Goal: Transaction & Acquisition: Purchase product/service

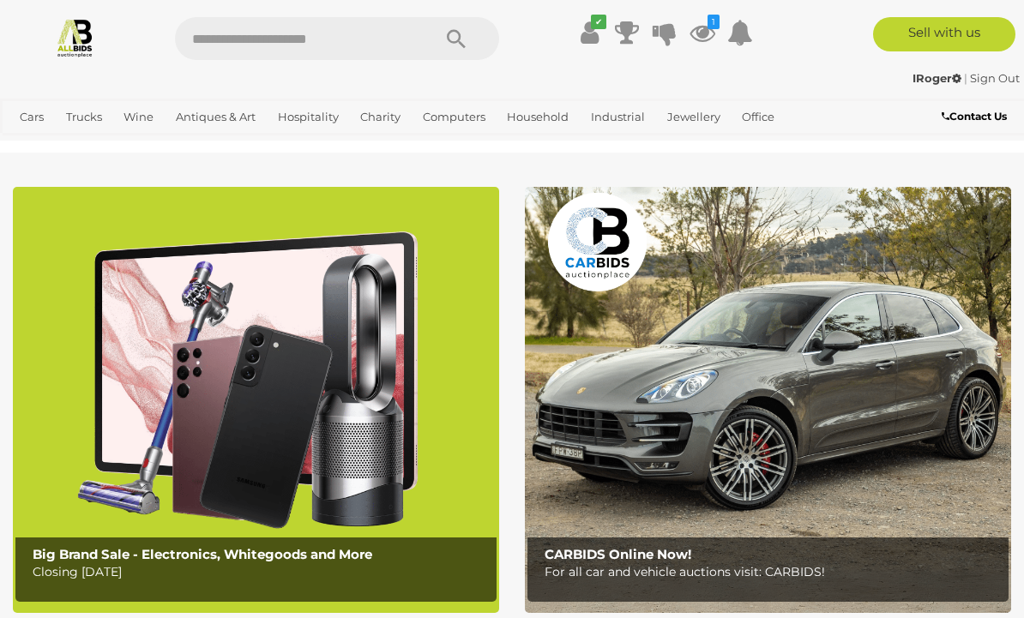
click at [708, 36] on icon at bounding box center [703, 32] width 26 height 31
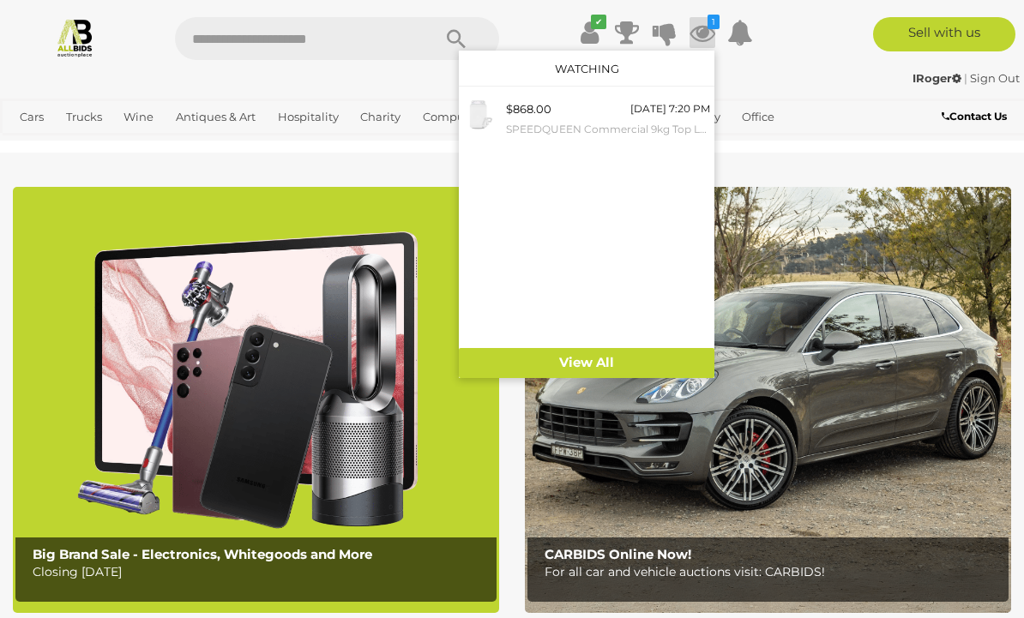
click at [607, 120] on small "SPEEDQUEEN Commercial 9kg Top Loader Washer LWNA62 - ORP $3,495 - Brand New" at bounding box center [608, 129] width 204 height 19
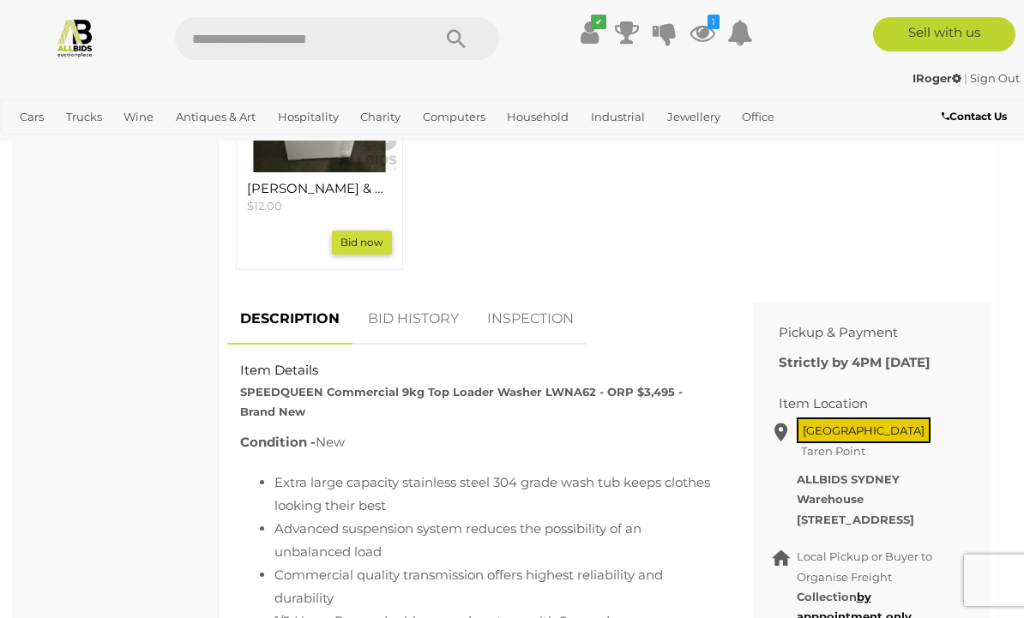
scroll to position [792, 0]
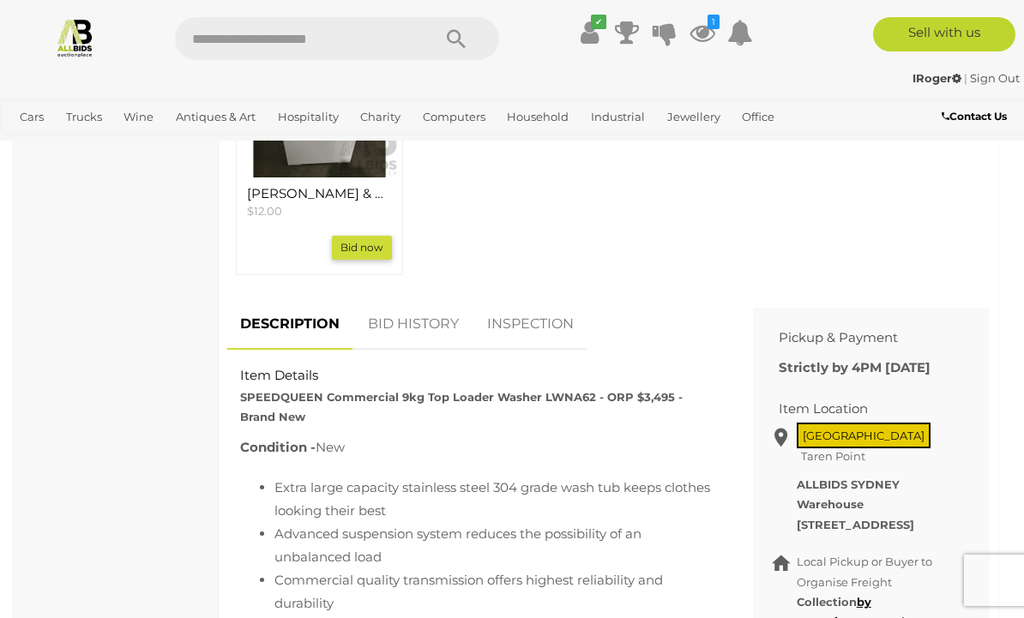
click at [417, 323] on link "BID HISTORY" at bounding box center [413, 324] width 117 height 51
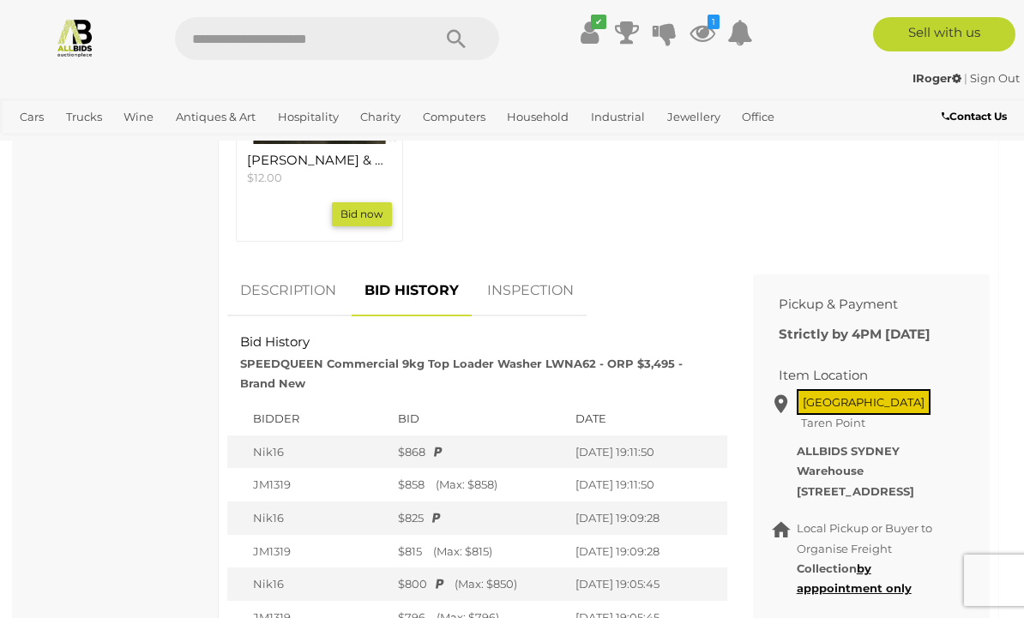
scroll to position [823, 0]
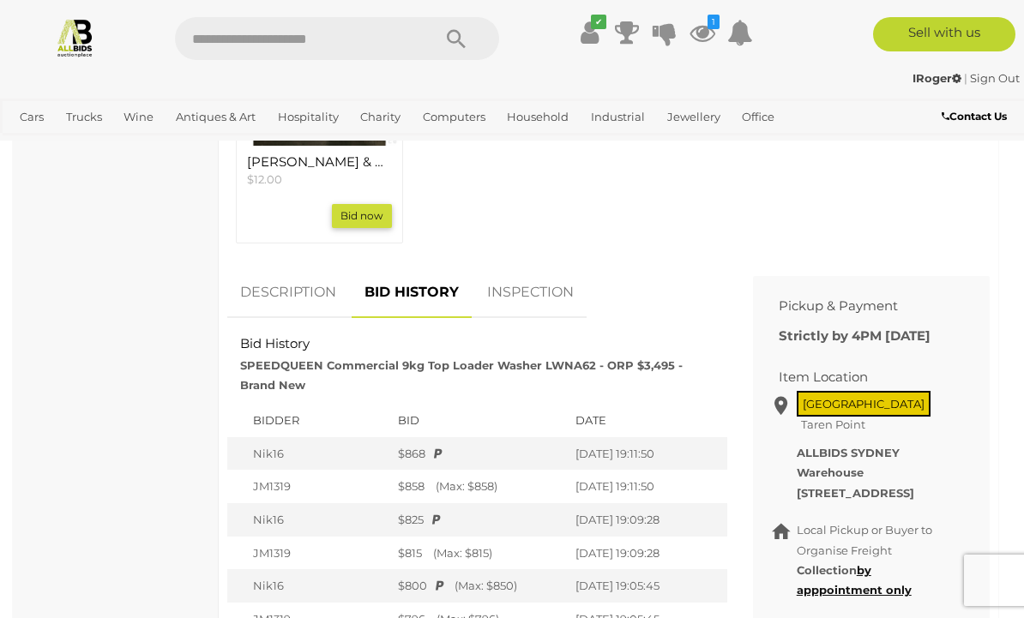
click at [79, 49] on img at bounding box center [75, 37] width 40 height 40
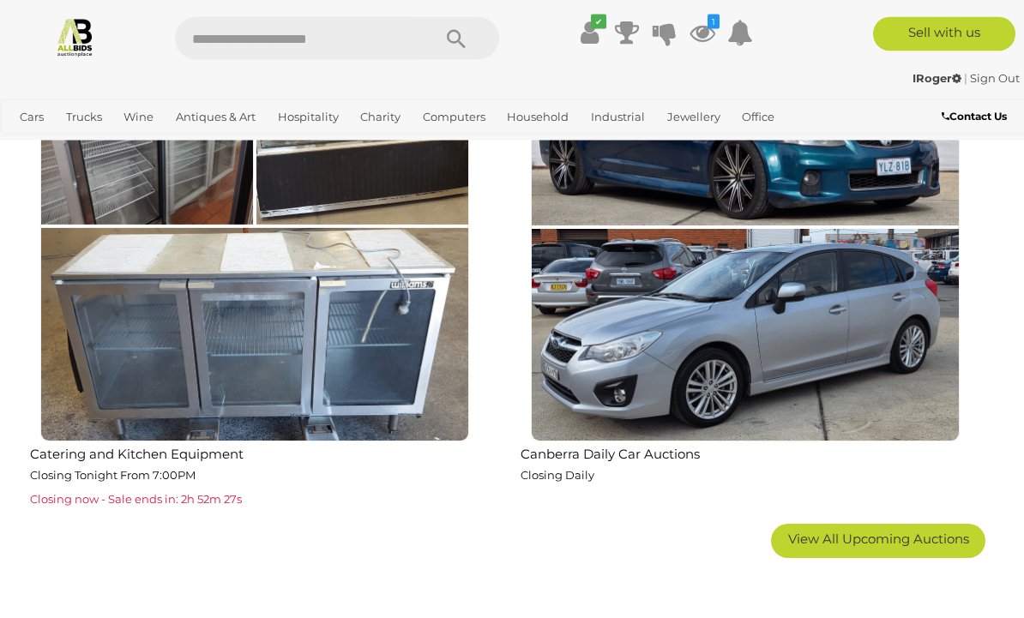
scroll to position [2681, 0]
click at [900, 538] on span "View All Upcoming Auctions" at bounding box center [878, 539] width 181 height 16
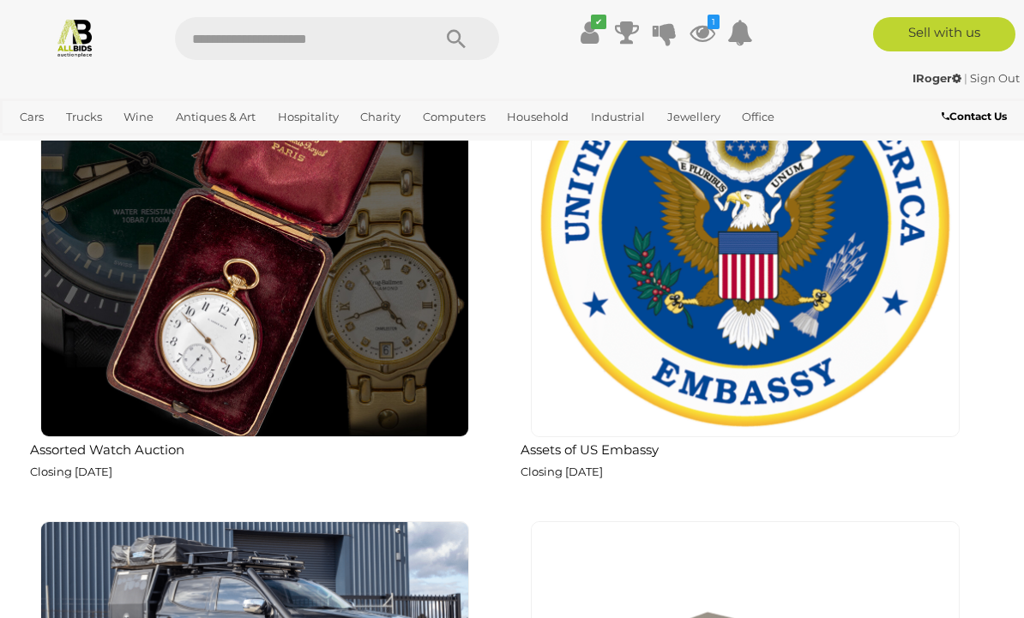
scroll to position [4195, 0]
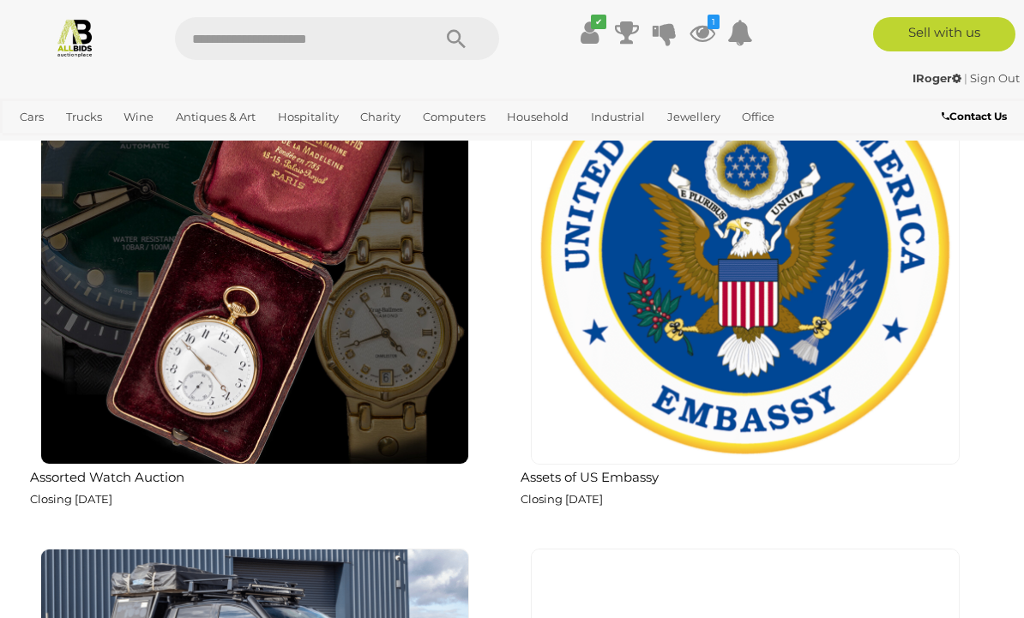
click at [822, 391] on img at bounding box center [745, 250] width 429 height 429
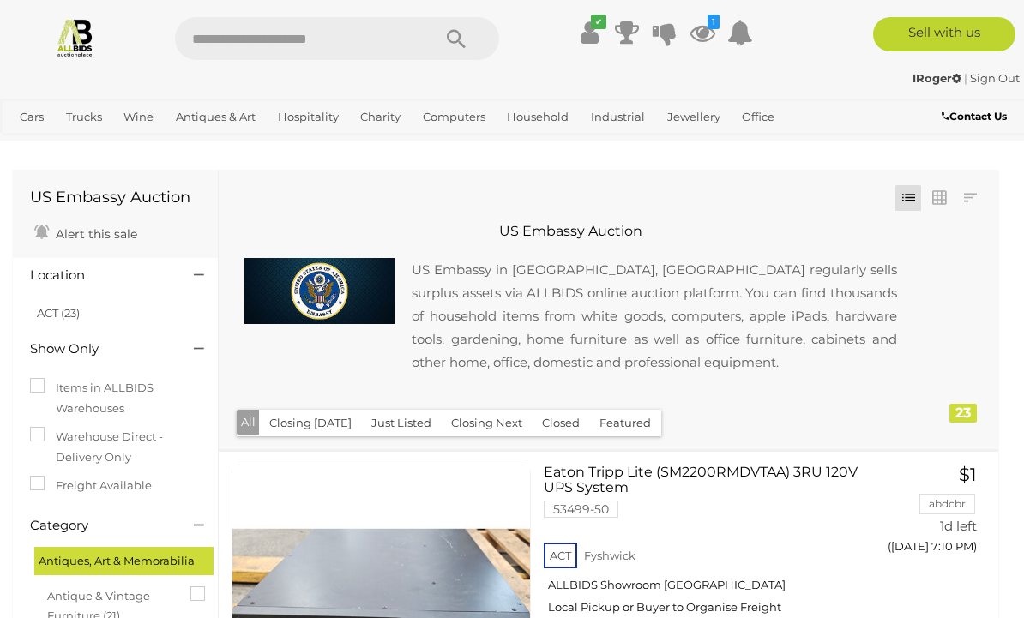
click at [79, 37] on img at bounding box center [75, 37] width 40 height 40
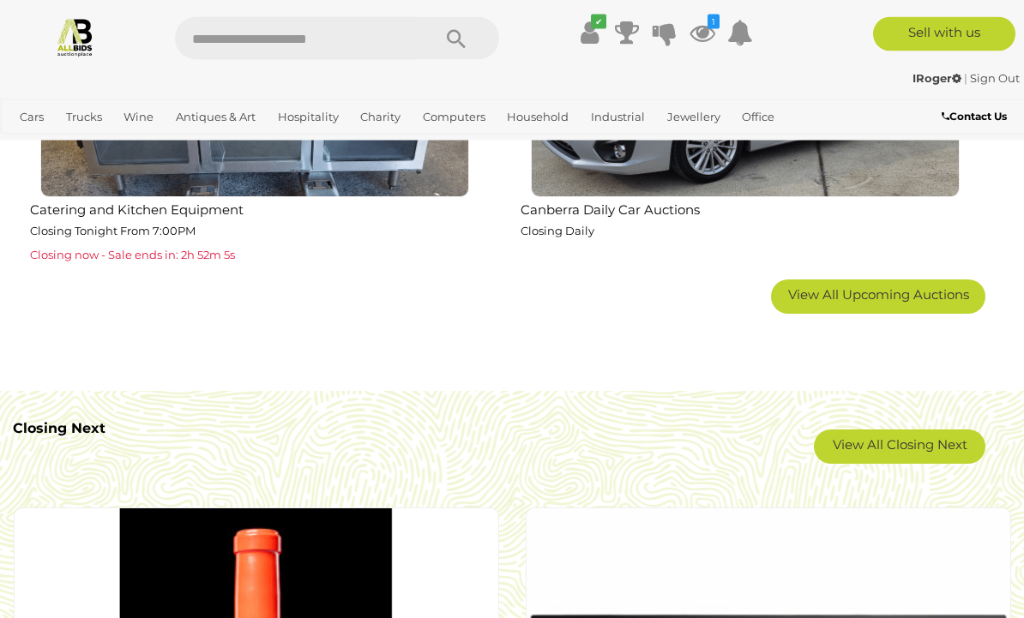
scroll to position [2925, 0]
click at [911, 443] on link "View All Closing Next" at bounding box center [900, 447] width 172 height 34
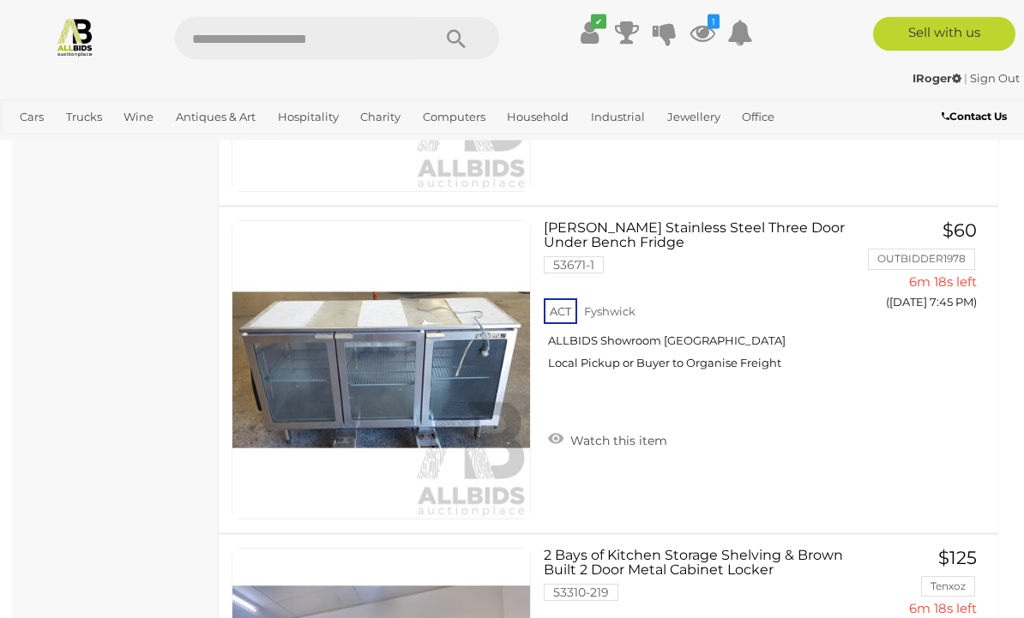
scroll to position [4641, 0]
click at [350, 394] on img at bounding box center [381, 370] width 298 height 298
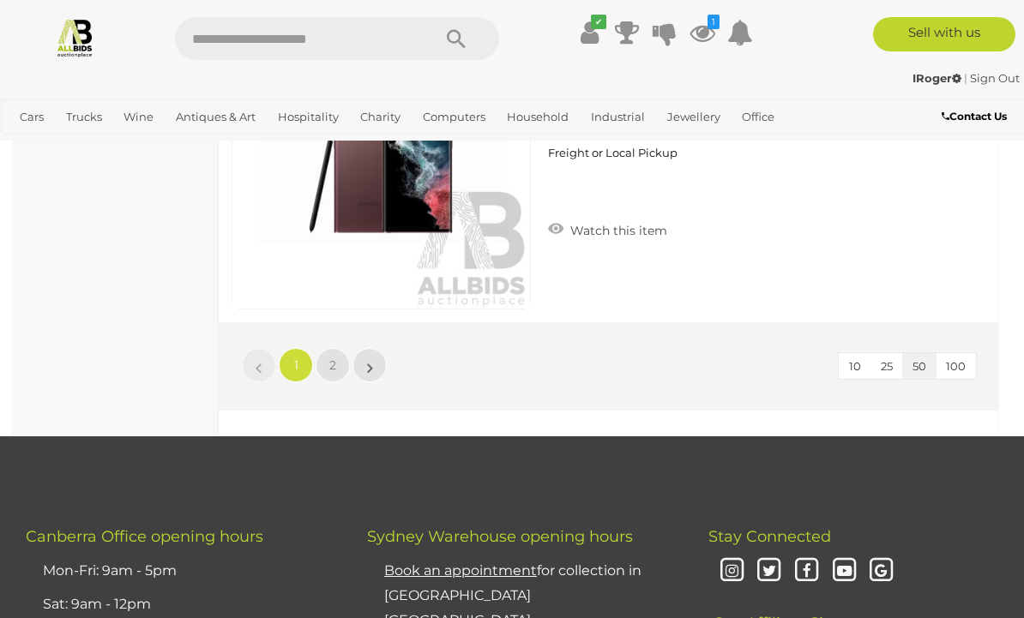
scroll to position [16266, 0]
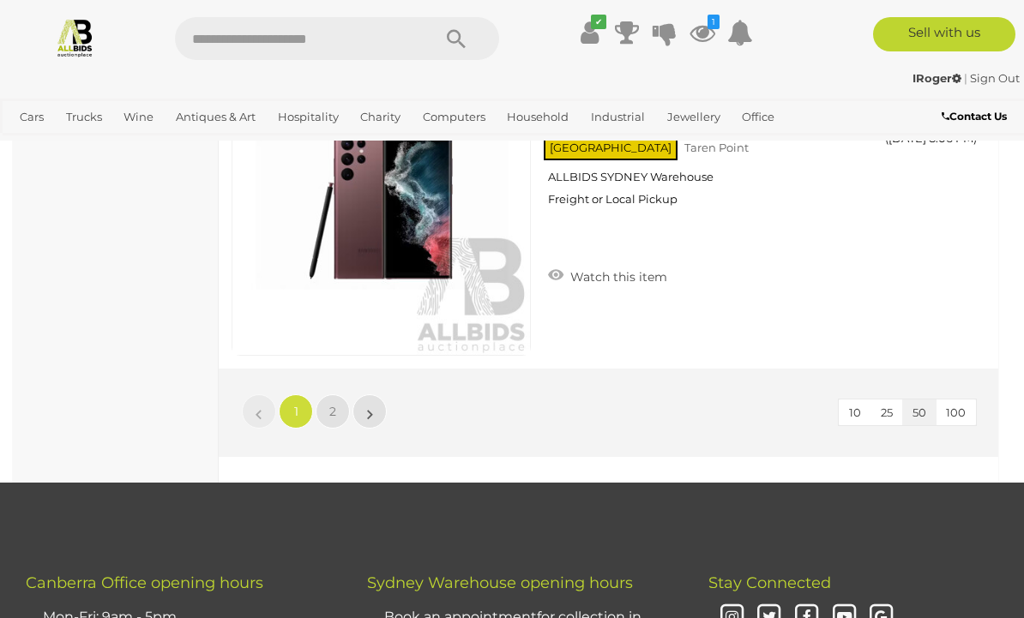
click at [332, 409] on span "2" at bounding box center [332, 411] width 7 height 15
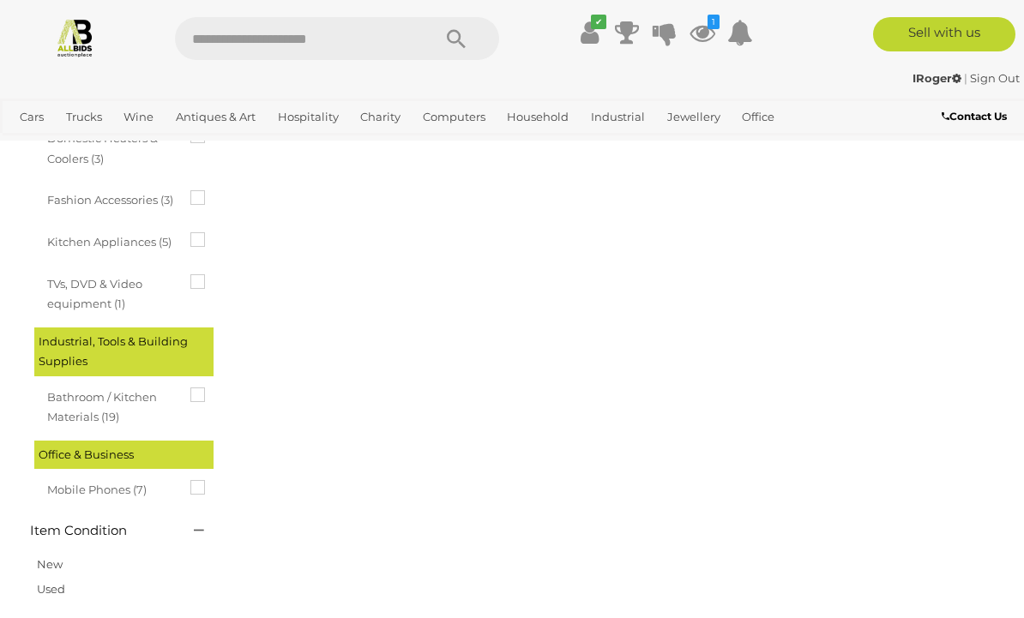
scroll to position [89, 0]
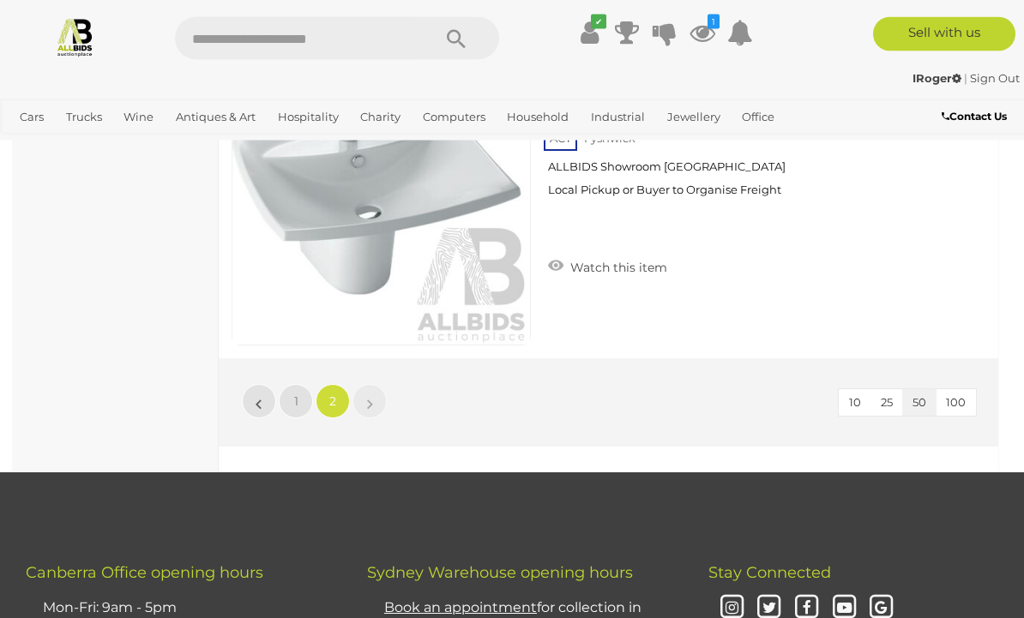
scroll to position [13001, 0]
click at [68, 35] on img at bounding box center [75, 37] width 40 height 40
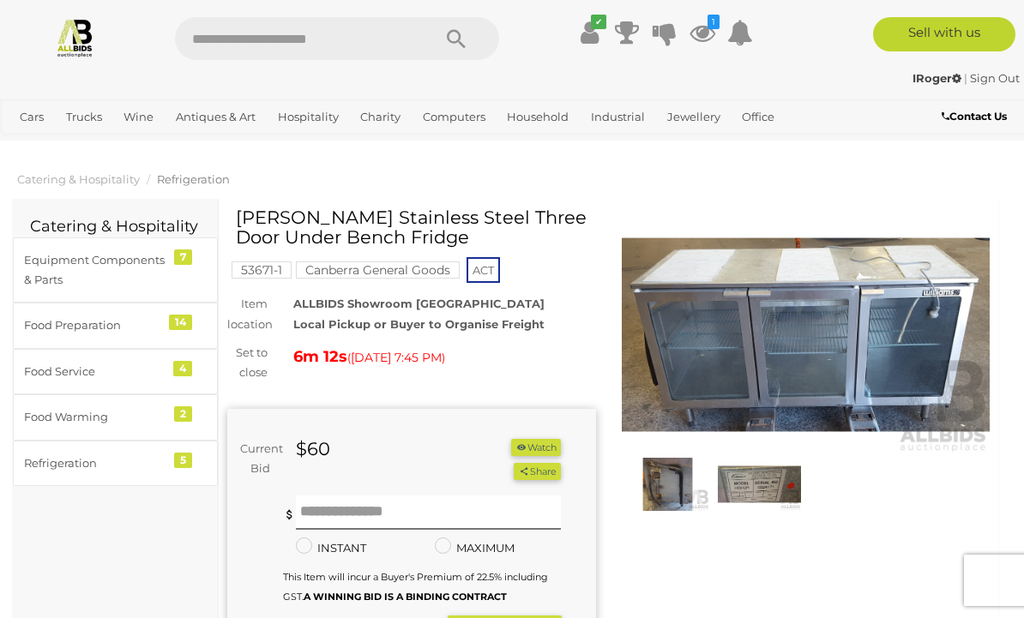
click at [753, 340] on img at bounding box center [806, 335] width 369 height 238
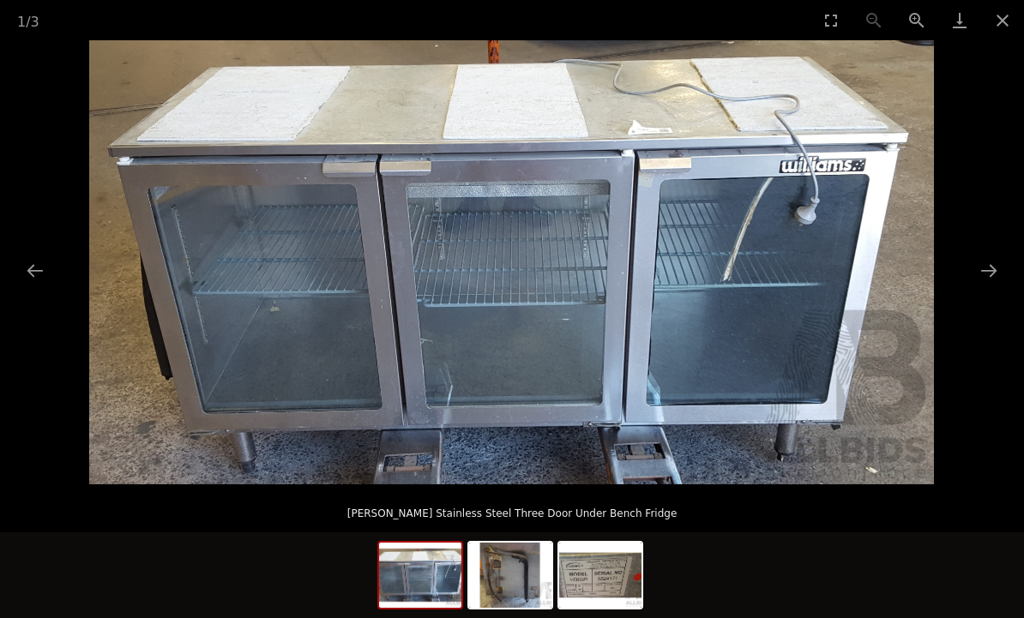
click at [507, 579] on img at bounding box center [510, 575] width 82 height 65
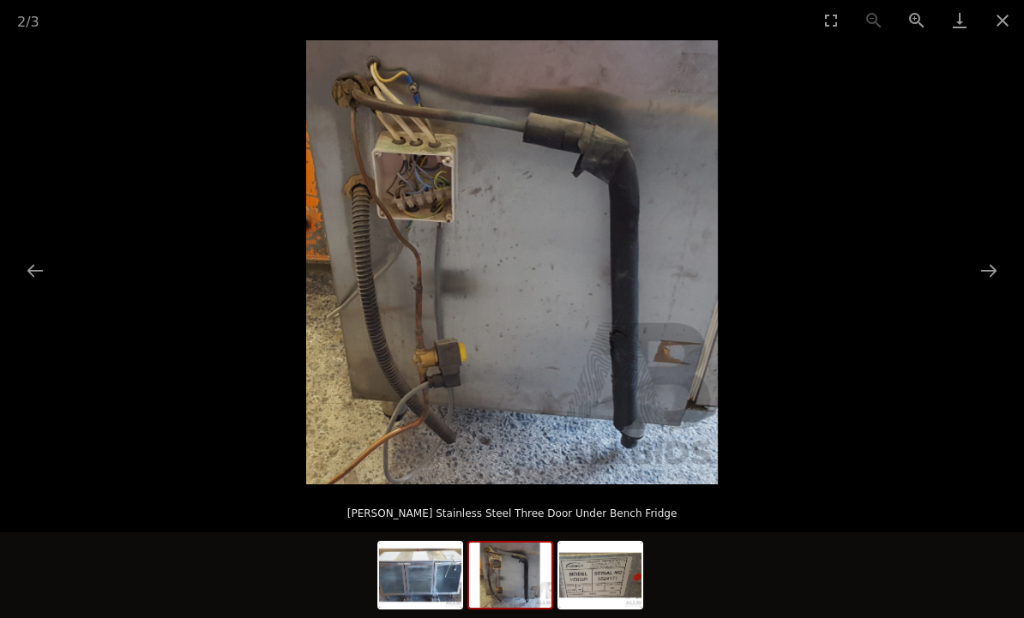
click at [595, 570] on img at bounding box center [600, 575] width 82 height 65
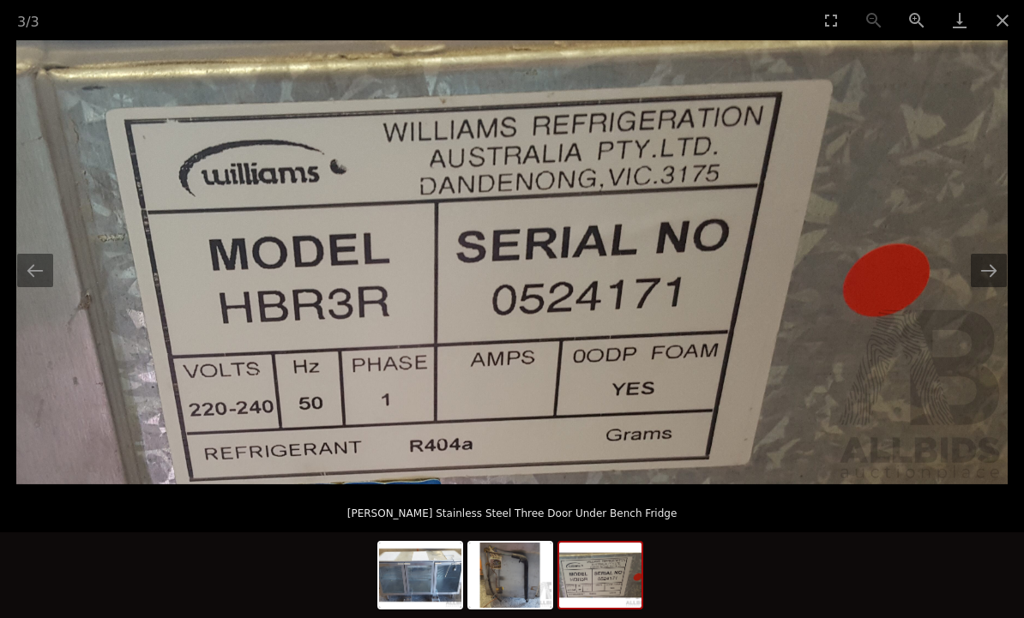
click at [411, 571] on img at bounding box center [420, 575] width 82 height 65
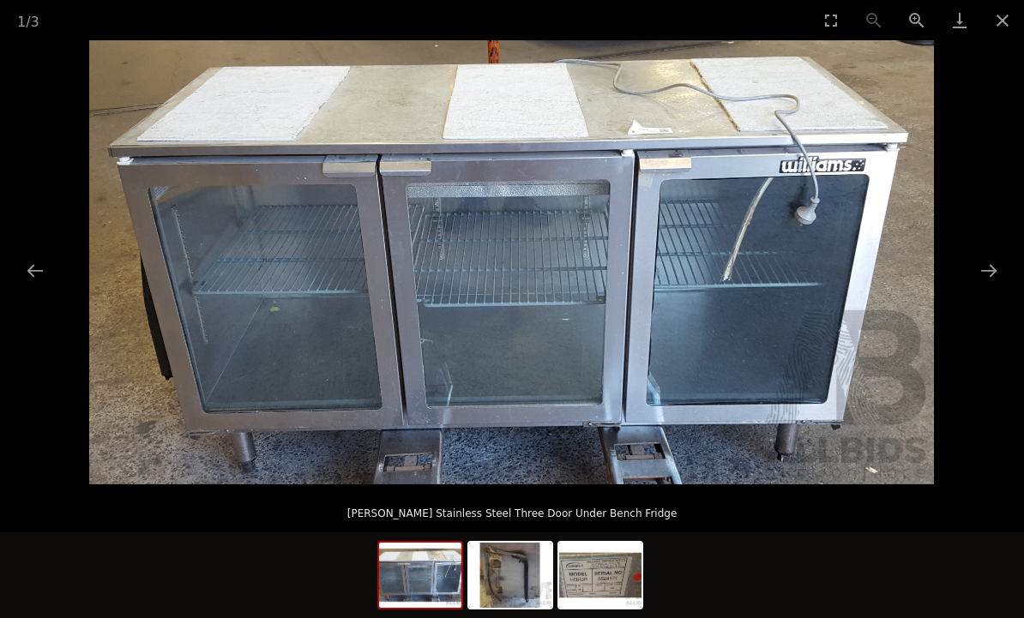
click at [1004, 22] on button "Close gallery" at bounding box center [1002, 20] width 43 height 40
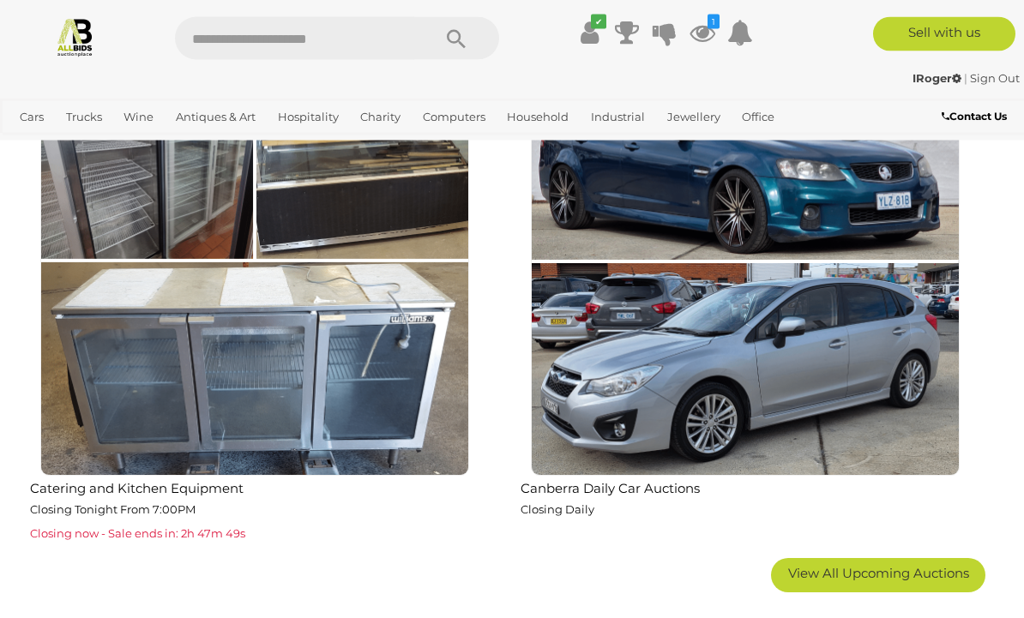
scroll to position [2646, 0]
click at [850, 575] on span "View All Upcoming Auctions" at bounding box center [878, 573] width 181 height 16
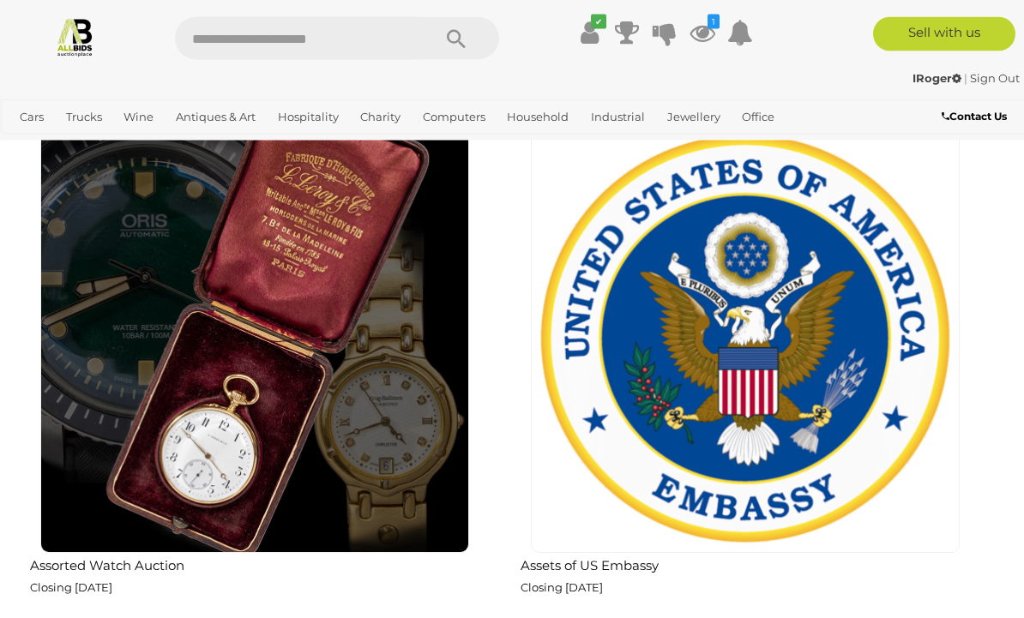
scroll to position [4072, 0]
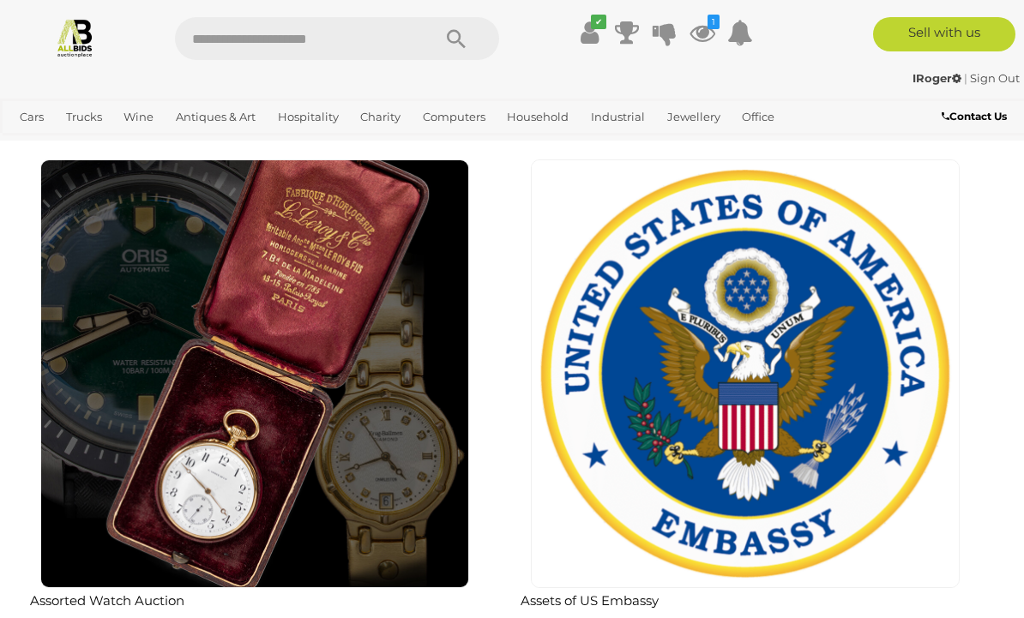
click at [692, 401] on img at bounding box center [745, 374] width 429 height 429
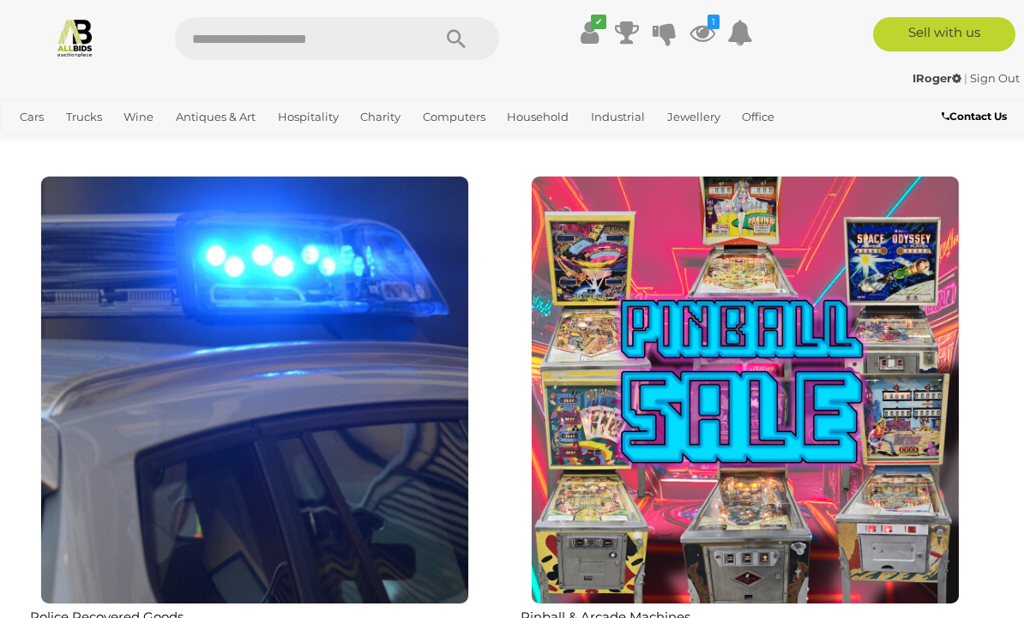
scroll to position [3535, 0]
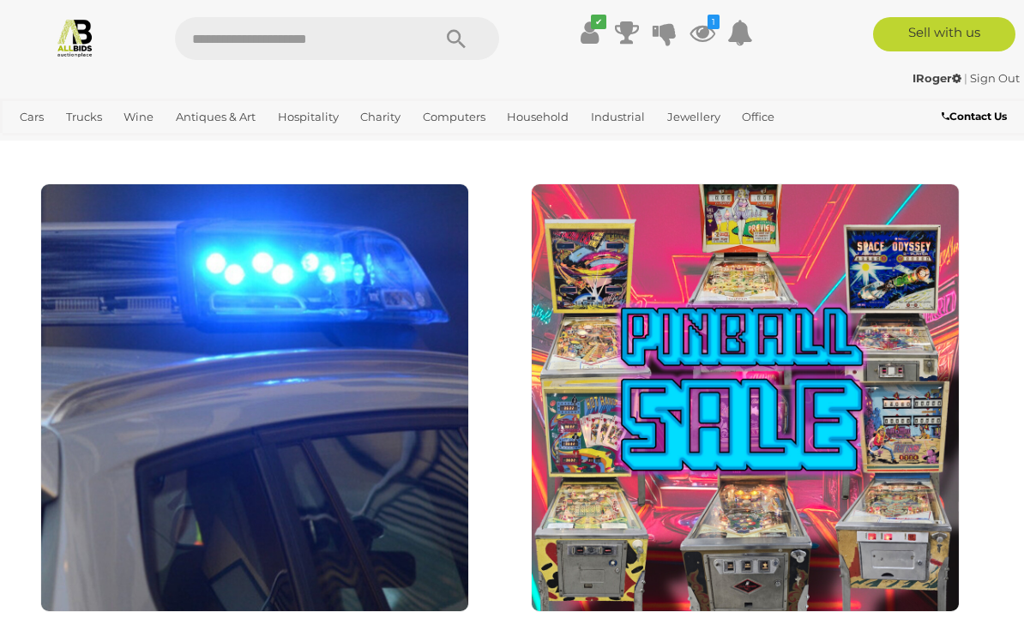
click at [673, 440] on img at bounding box center [745, 398] width 429 height 429
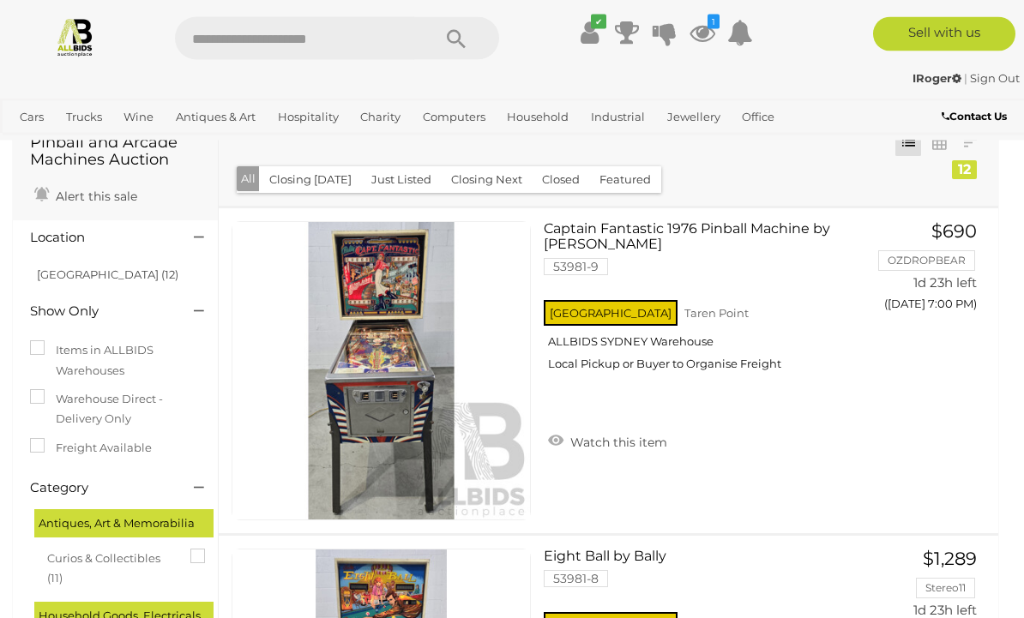
scroll to position [55, 0]
click at [674, 235] on link "Captain Fantastic 1976 Pinball Machine by Bally 53981-9 NSW Taren Point" at bounding box center [706, 302] width 299 height 163
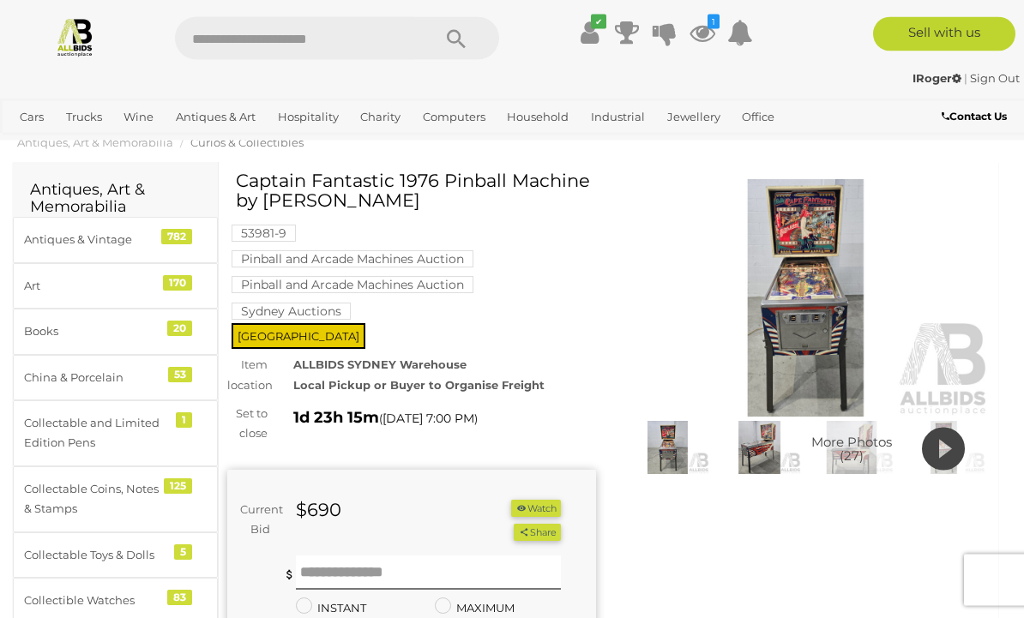
click at [809, 327] on img at bounding box center [806, 299] width 369 height 238
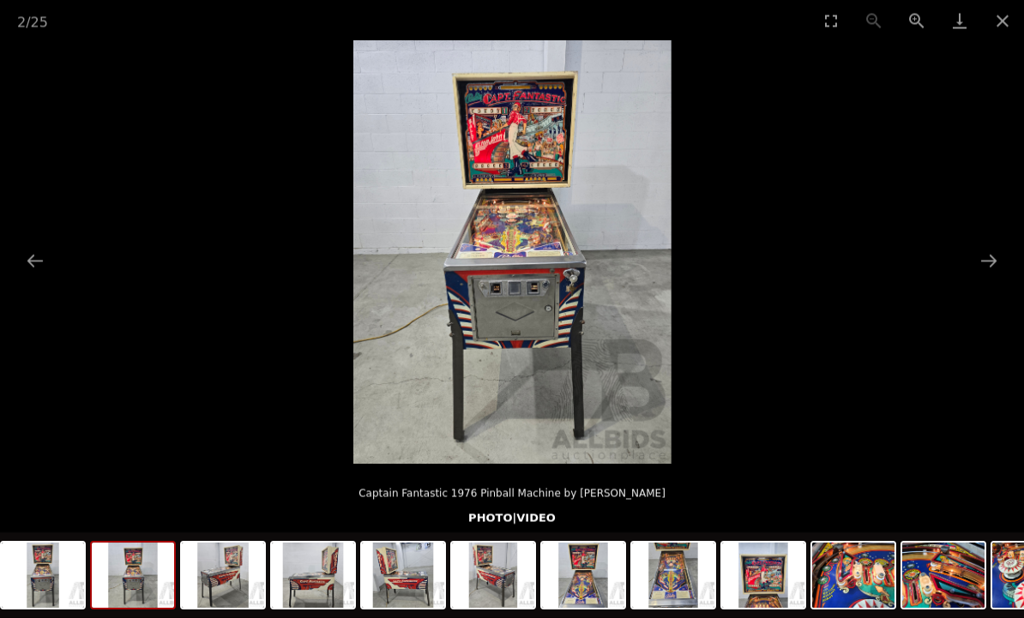
scroll to position [146, 0]
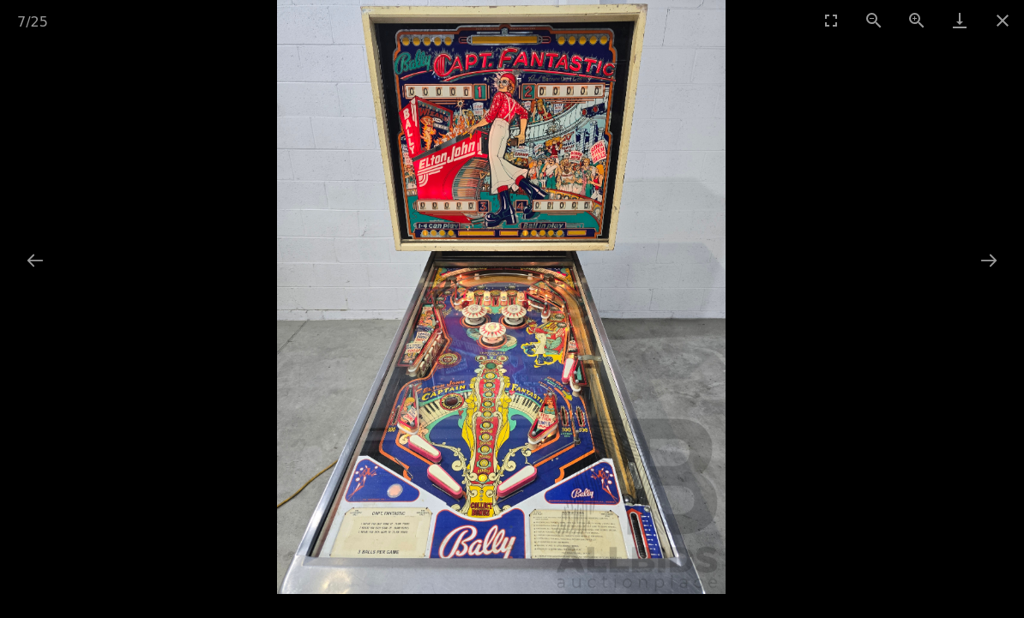
click at [51, 277] on button "Previous slide" at bounding box center [35, 260] width 36 height 33
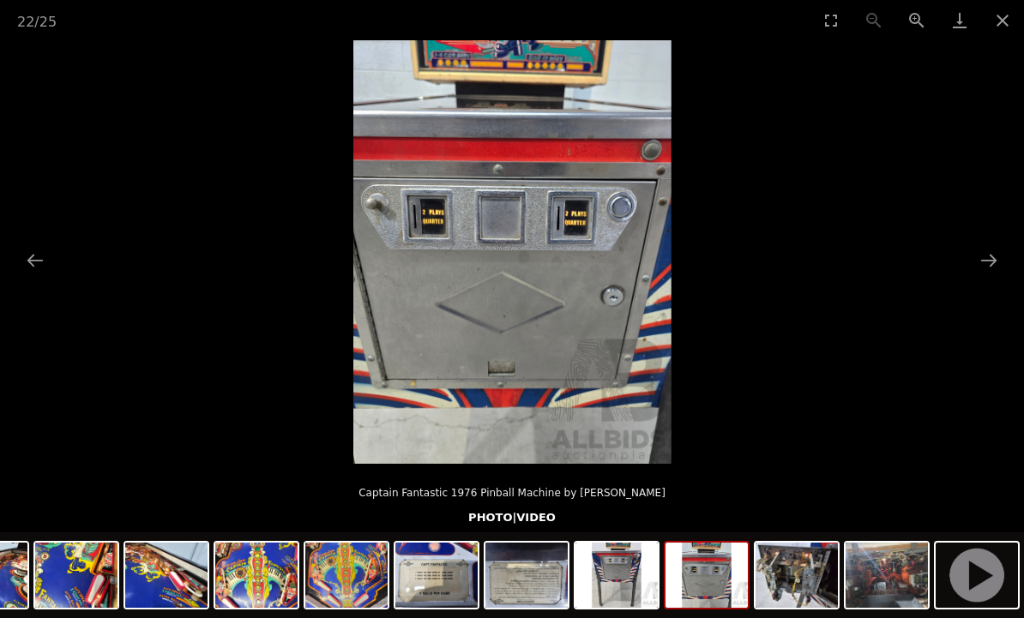
click at [1001, 23] on button "Close gallery" at bounding box center [1002, 20] width 43 height 40
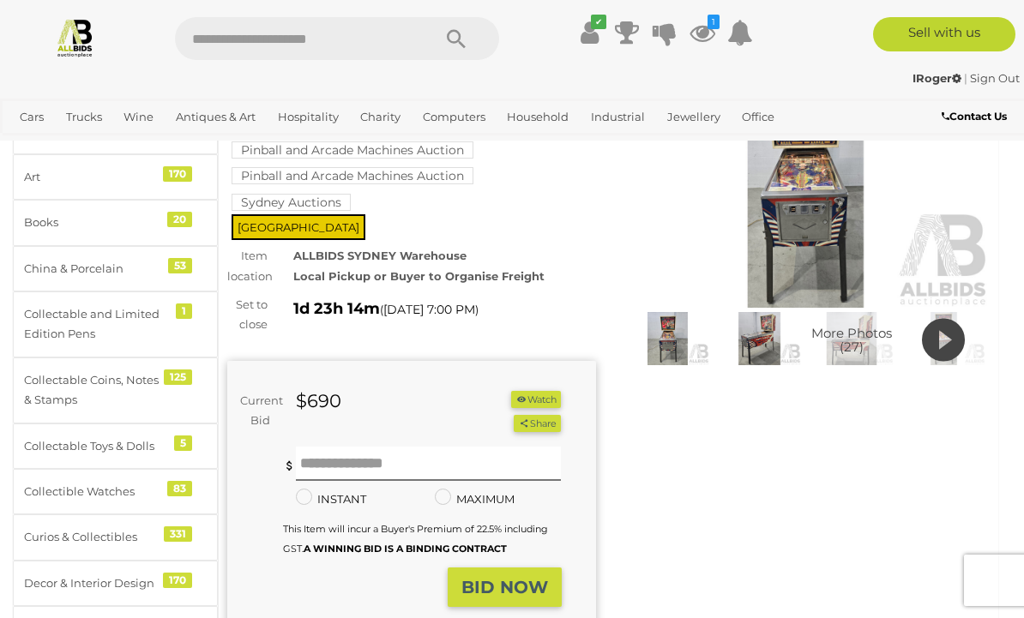
scroll to position [37, 0]
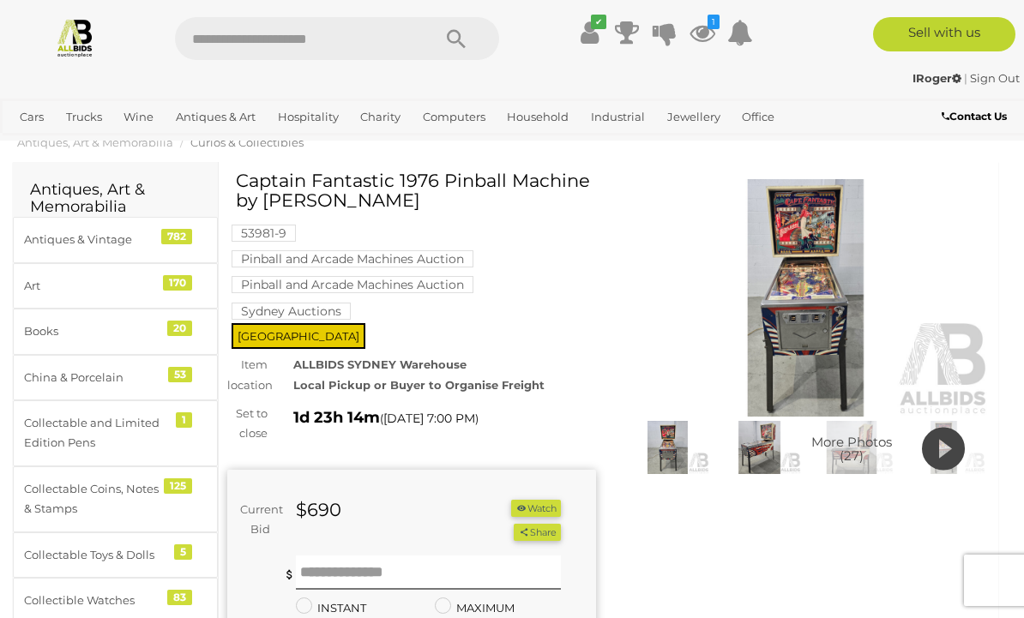
click at [530, 505] on button "Watch" at bounding box center [536, 509] width 50 height 18
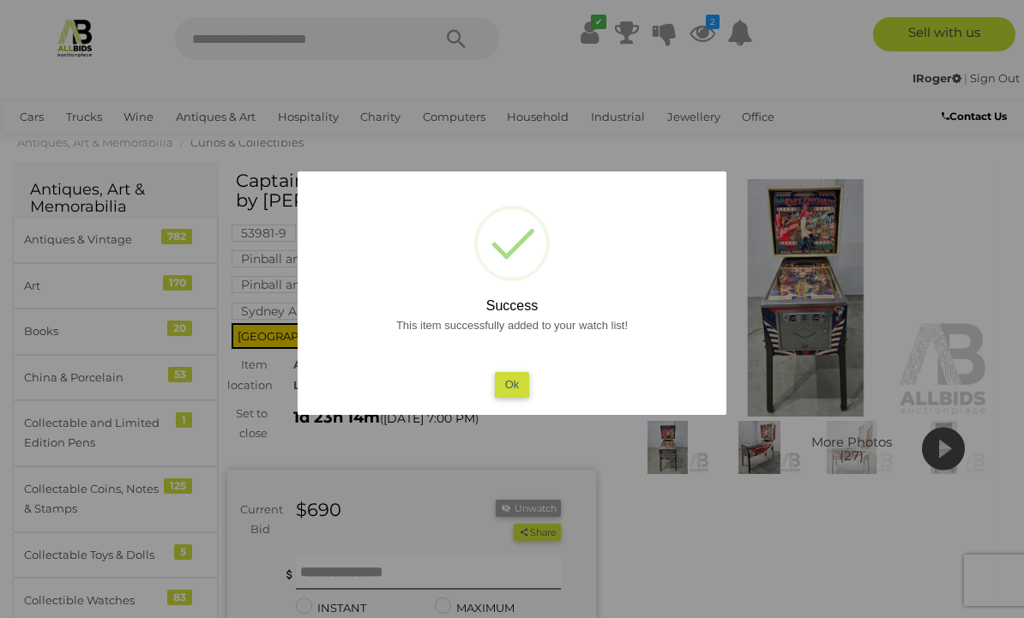
click at [727, 550] on div at bounding box center [512, 309] width 1024 height 618
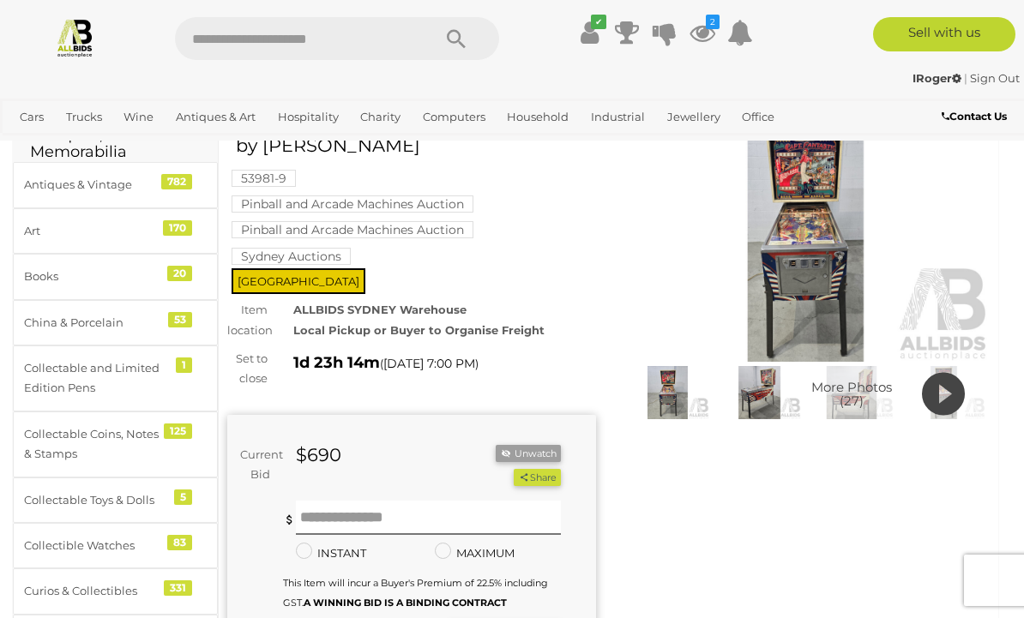
scroll to position [94, 0]
